Goal: Task Accomplishment & Management: Manage account settings

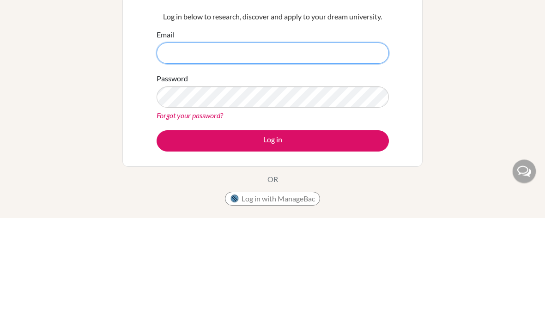
scroll to position [92, 0]
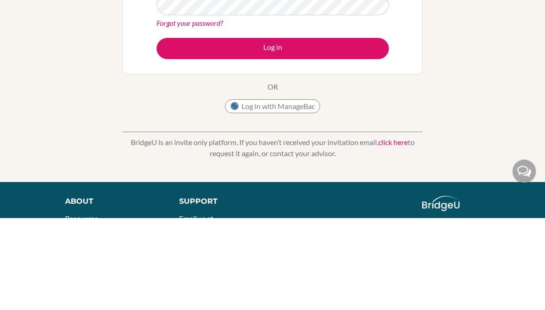
click at [92, 62] on div "Welcome to [GEOGRAPHIC_DATA] If your school is based in [GEOGRAPHIC_DATA], use …" at bounding box center [272, 105] width 545 height 302
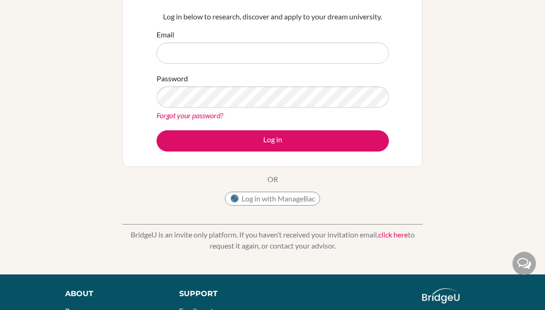
click at [94, 55] on div "Welcome to [GEOGRAPHIC_DATA] If your school is based in [GEOGRAPHIC_DATA], use …" at bounding box center [272, 105] width 545 height 302
click at [253, 198] on button "Log in with ManageBac" at bounding box center [272, 199] width 95 height 14
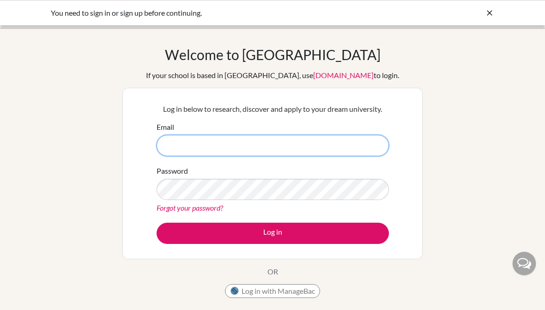
click at [255, 147] on input "Email" at bounding box center [273, 145] width 232 height 21
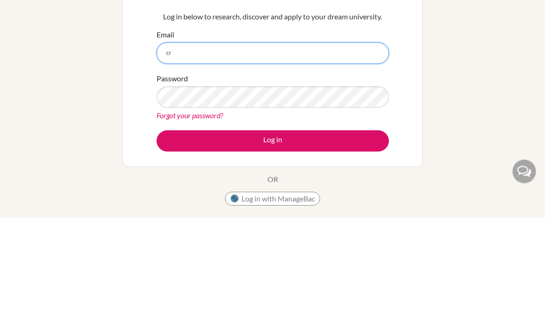
type input "c"
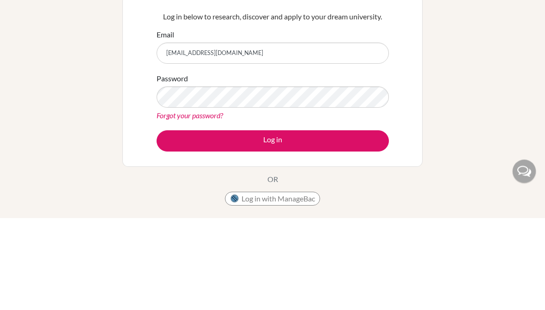
click at [172, 165] on label "Password" at bounding box center [172, 170] width 31 height 11
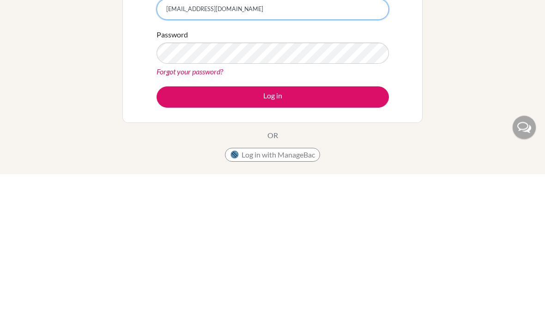
click at [213, 135] on input "[EMAIL_ADDRESS][DOMAIN_NAME]" at bounding box center [273, 145] width 232 height 21
click at [212, 135] on input "[EMAIL_ADDRESS][DOMAIN_NAME]" at bounding box center [273, 145] width 232 height 21
click at [221, 135] on input "[EMAIL_ADDRESS][DOMAIN_NAME]" at bounding box center [273, 145] width 232 height 21
type input "[EMAIL_ADDRESS][DOMAIN_NAME]"
click at [300, 223] on button "Log in" at bounding box center [273, 233] width 232 height 21
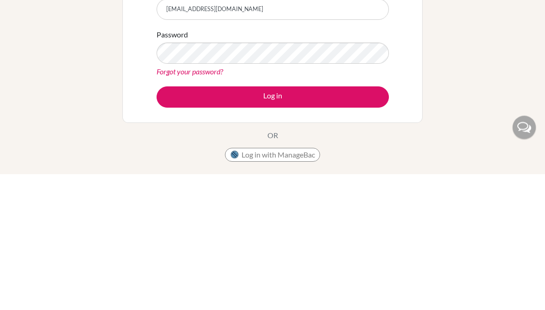
click at [328, 223] on button "Log in" at bounding box center [273, 233] width 232 height 21
